Goal: Information Seeking & Learning: Learn about a topic

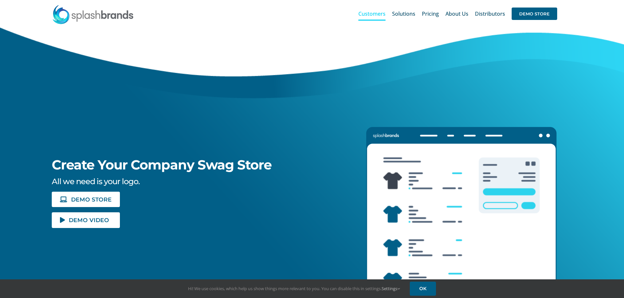
click at [366, 13] on span "Customers" at bounding box center [371, 13] width 27 height 5
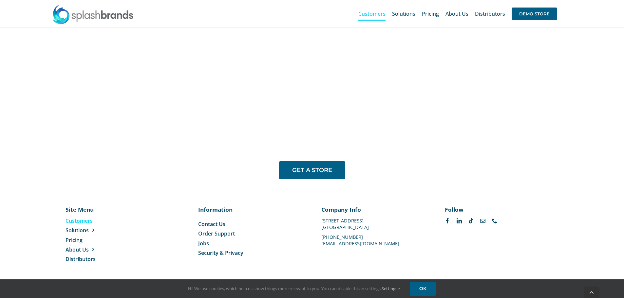
scroll to position [547, 0]
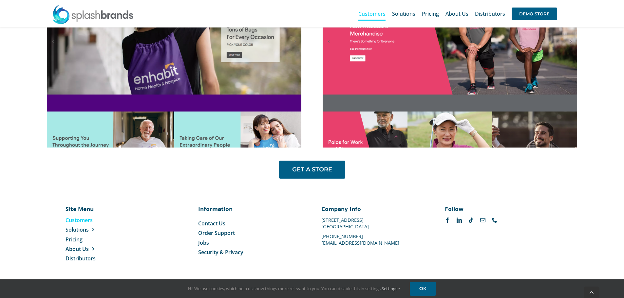
click at [76, 235] on ul "Customers Solutions Stores New Hire Kits Manufacturing Store Marketing Analytic…" at bounding box center [99, 240] width 66 height 46
click at [77, 242] on span "Pricing" at bounding box center [74, 239] width 17 height 7
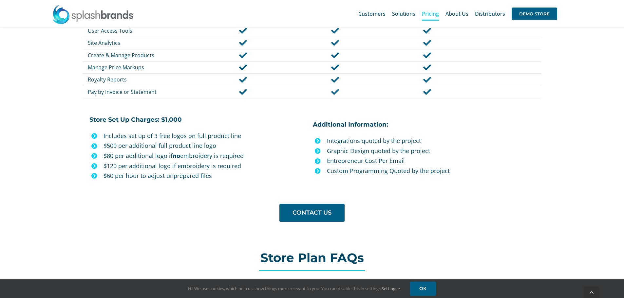
scroll to position [655, 0]
